Goal: Transaction & Acquisition: Book appointment/travel/reservation

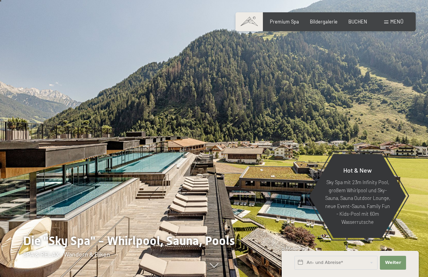
scroll to position [8, 0]
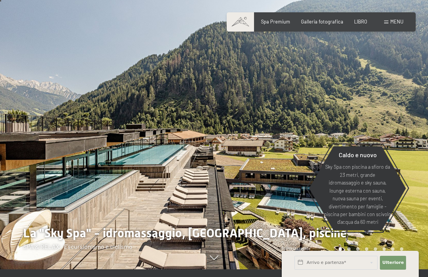
click at [358, 20] on font "LIBRO" at bounding box center [360, 21] width 13 height 6
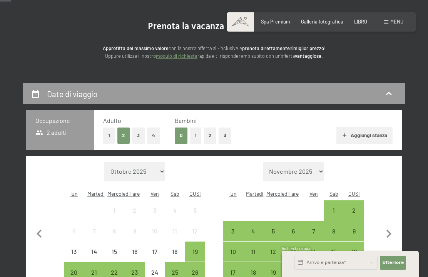
scroll to position [71, 0]
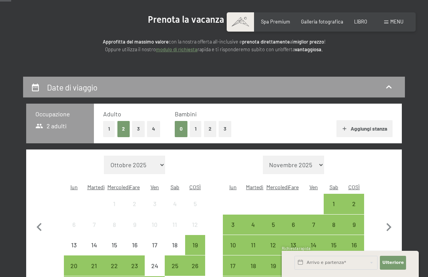
click at [393, 221] on icon "button" at bounding box center [389, 227] width 16 height 16
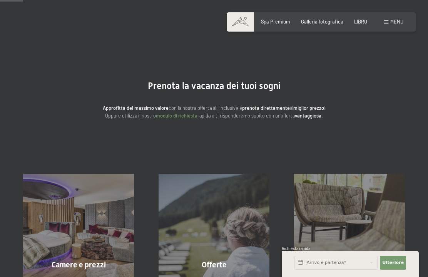
scroll to position [0, 0]
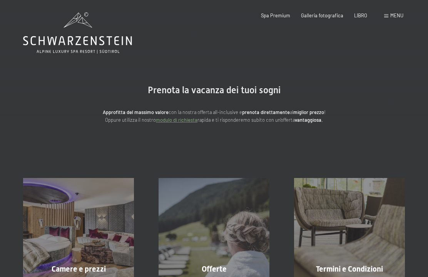
click at [361, 13] on font "LIBRO" at bounding box center [360, 15] width 13 height 6
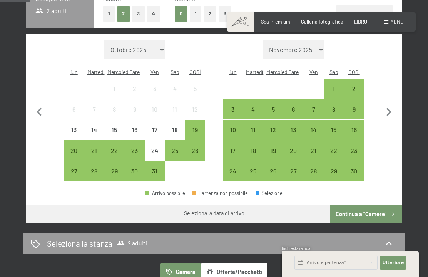
scroll to position [185, 0]
click at [396, 105] on icon "button" at bounding box center [389, 112] width 16 height 16
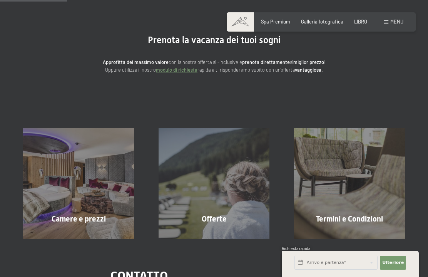
scroll to position [51, 0]
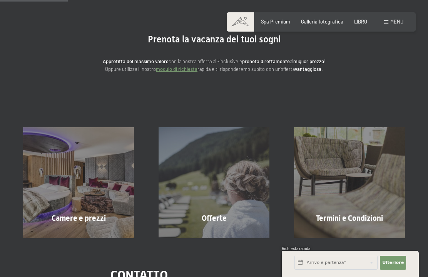
click at [280, 56] on div "Approfitta del massimo valore con la nostra offerta all-inclusive e prenota dir…" at bounding box center [214, 59] width 308 height 28
click at [277, 60] on font "prenota direttamente" at bounding box center [266, 61] width 48 height 6
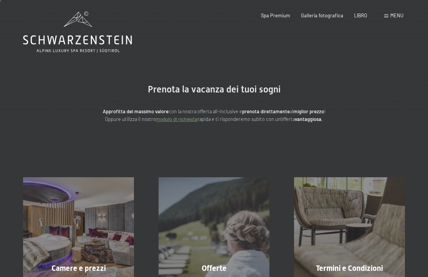
scroll to position [0, 0]
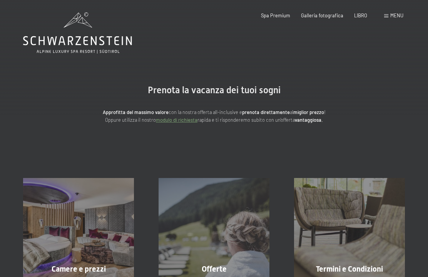
click at [366, 12] on font "LIBRO" at bounding box center [360, 15] width 13 height 6
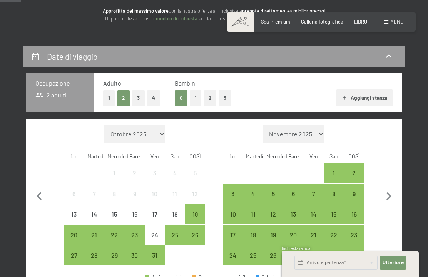
scroll to position [172, 0]
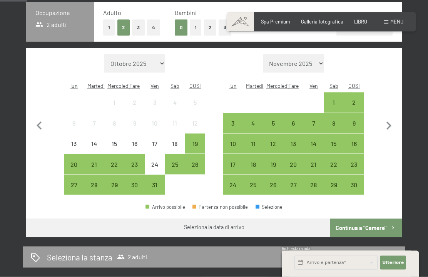
click at [319, 59] on select "Novembre 2025 Dicembre 2025 Gennaio 2026 Febbraio 2026 Marzo 2026 Aprile 2026 M…" at bounding box center [294, 63] width 62 height 18
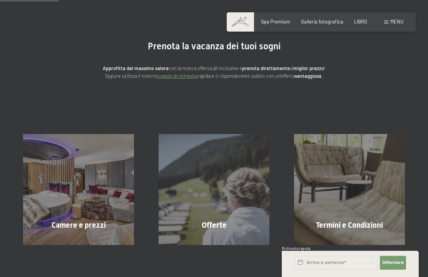
scroll to position [43, 0]
